Goal: Transaction & Acquisition: Download file/media

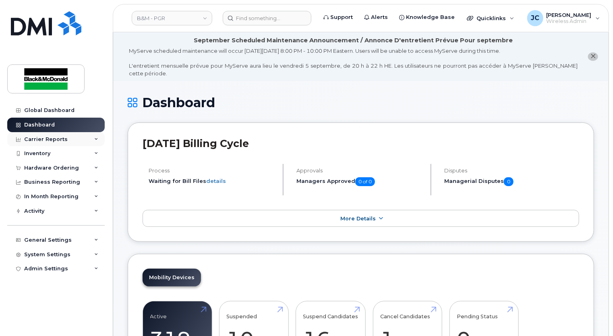
click at [53, 139] on div "Carrier Reports" at bounding box center [46, 139] width 44 height 6
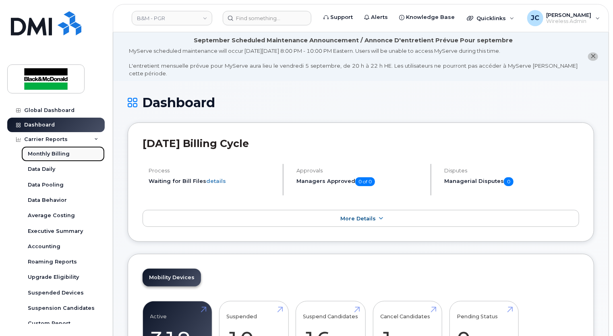
click at [55, 151] on div "Monthly Billing" at bounding box center [49, 153] width 42 height 7
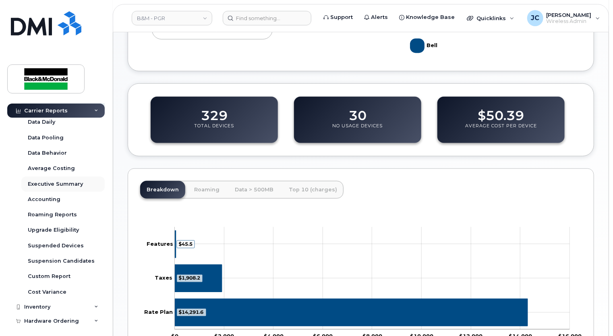
scroll to position [121, 0]
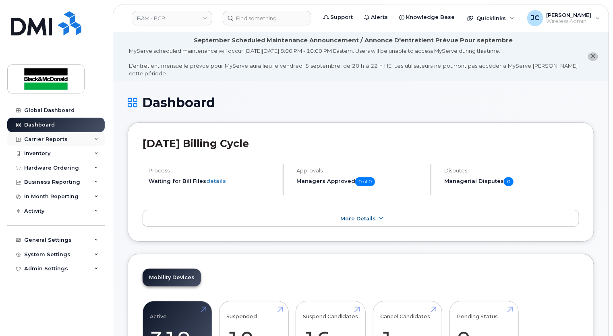
click at [44, 139] on div "Carrier Reports" at bounding box center [46, 139] width 44 height 6
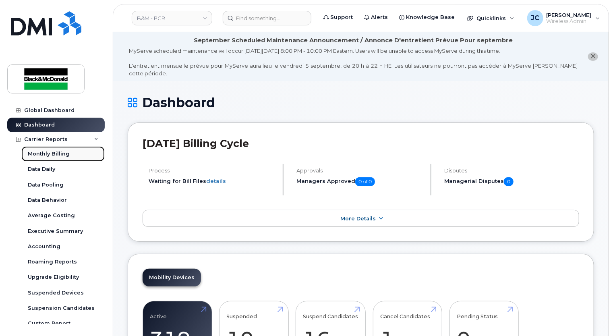
click at [46, 150] on div "Monthly Billing" at bounding box center [49, 153] width 42 height 7
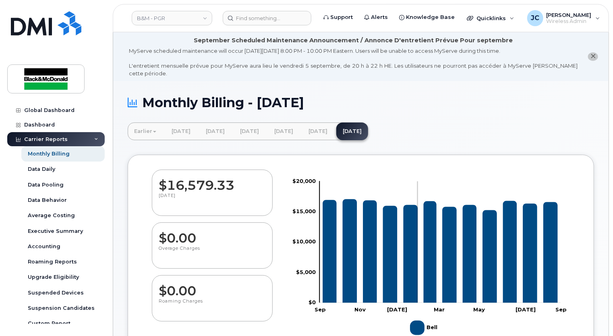
click at [416, 209] on icon "Bell" at bounding box center [411, 254] width 15 height 98
click at [504, 221] on g "Zoom Out" at bounding box center [440, 242] width 241 height 122
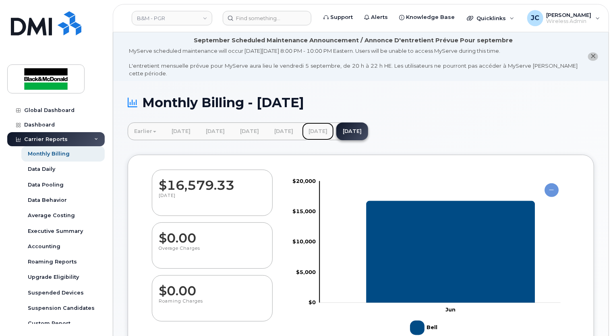
click at [334, 123] on link "[DATE]" at bounding box center [318, 131] width 32 height 18
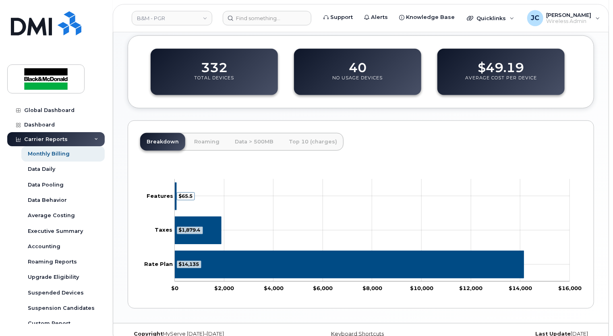
scroll to position [334, 0]
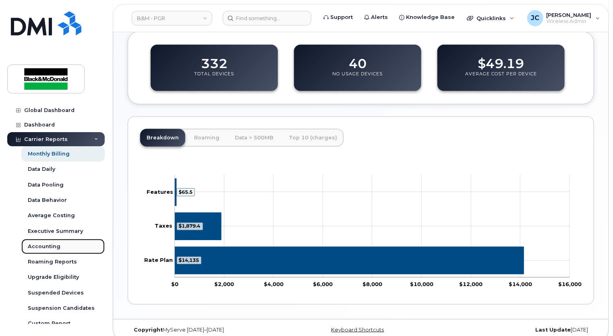
click at [45, 246] on div "Accounting" at bounding box center [44, 246] width 33 height 7
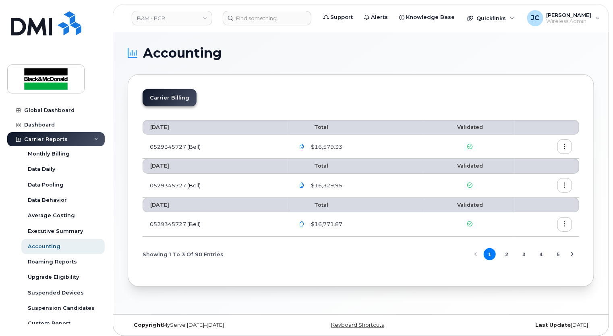
click at [563, 149] on icon "button" at bounding box center [564, 146] width 5 height 5
click at [521, 179] on span "Download" at bounding box center [528, 178] width 31 height 7
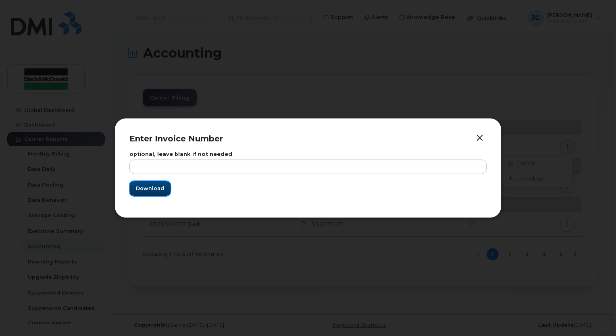
click at [145, 188] on span "Download" at bounding box center [150, 189] width 28 height 8
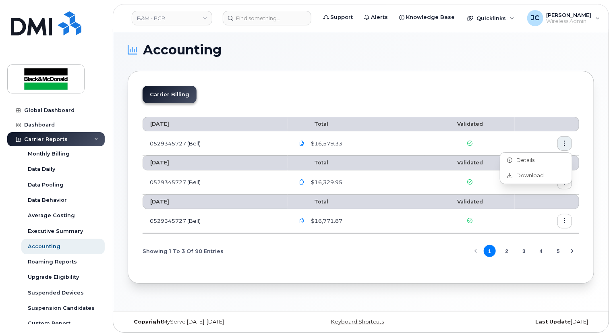
scroll to position [4, 0]
click at [527, 159] on span "Details" at bounding box center [524, 159] width 22 height 7
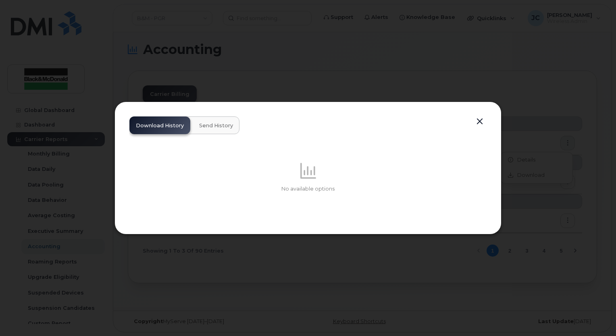
click at [480, 120] on button "button" at bounding box center [479, 121] width 12 height 11
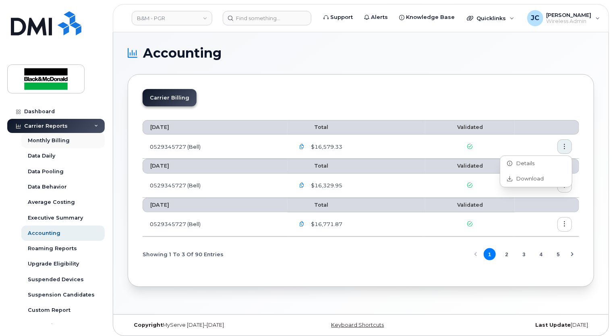
scroll to position [0, 0]
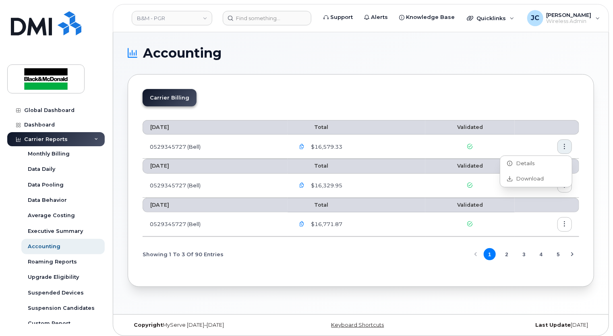
click at [488, 186] on div at bounding box center [470, 186] width 75 height 8
click at [565, 187] on icon "button" at bounding box center [564, 185] width 5 height 5
